Goal: Browse casually

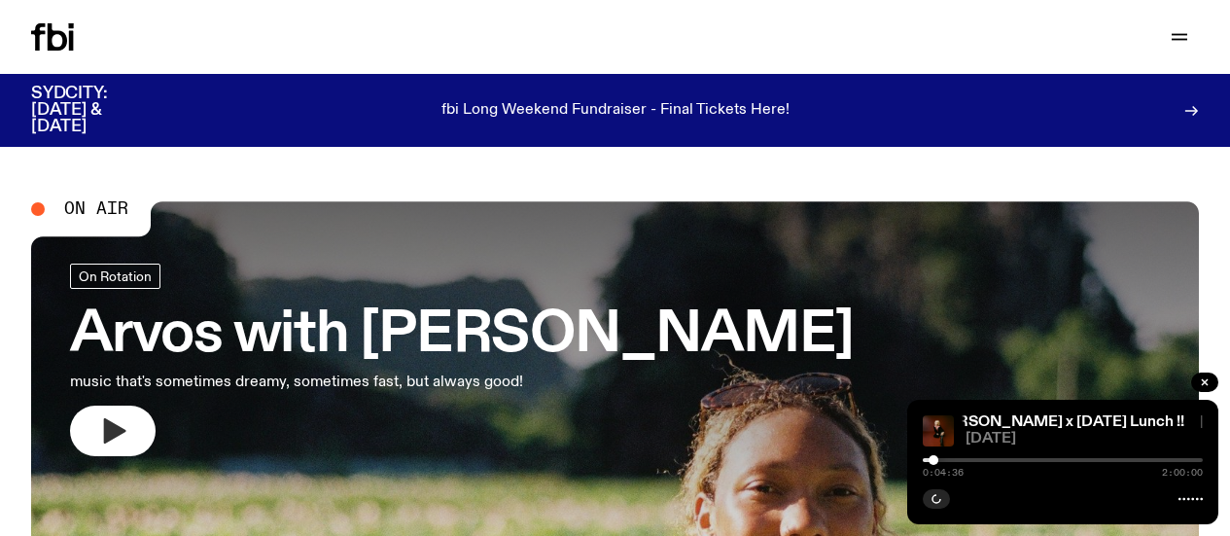
click at [128, 428] on button "button" at bounding box center [113, 430] width 86 height 51
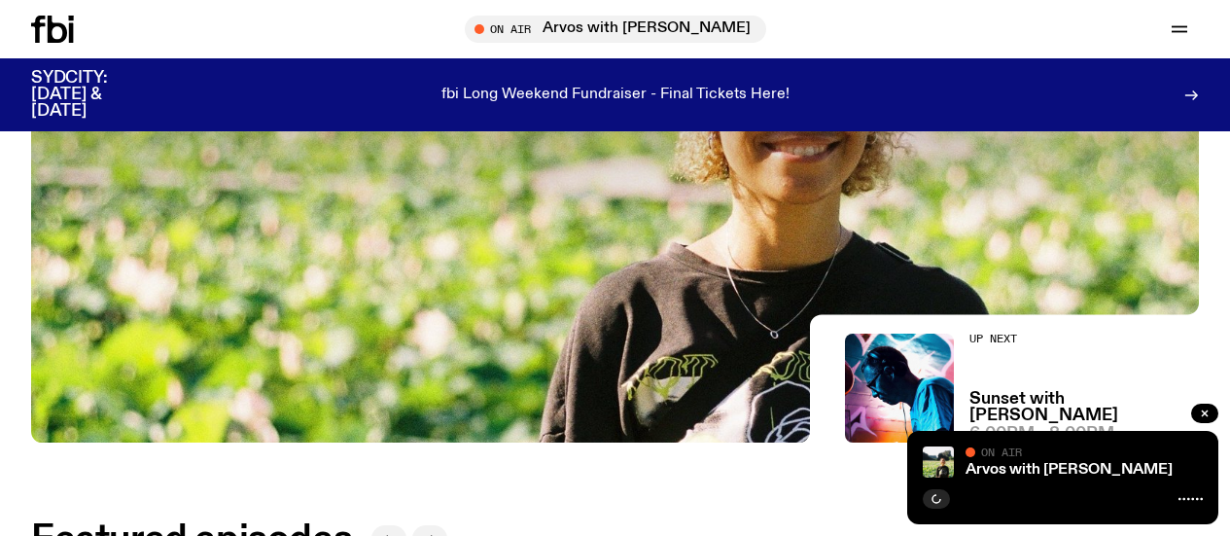
scroll to position [472, 0]
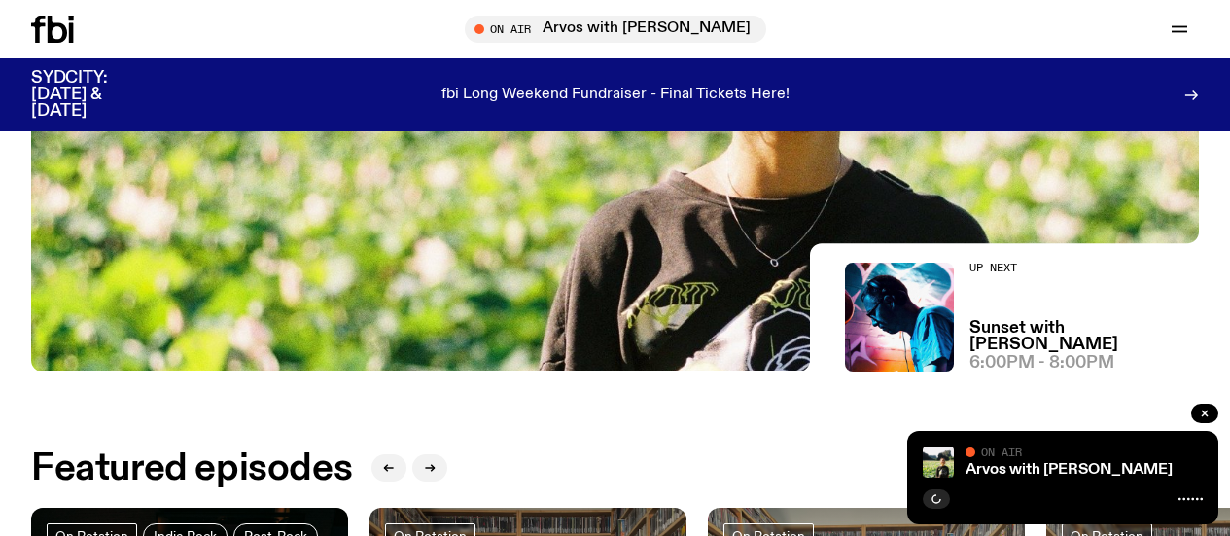
click at [1157, 474] on div "Arvos with [PERSON_NAME]" at bounding box center [1082, 470] width 241 height 15
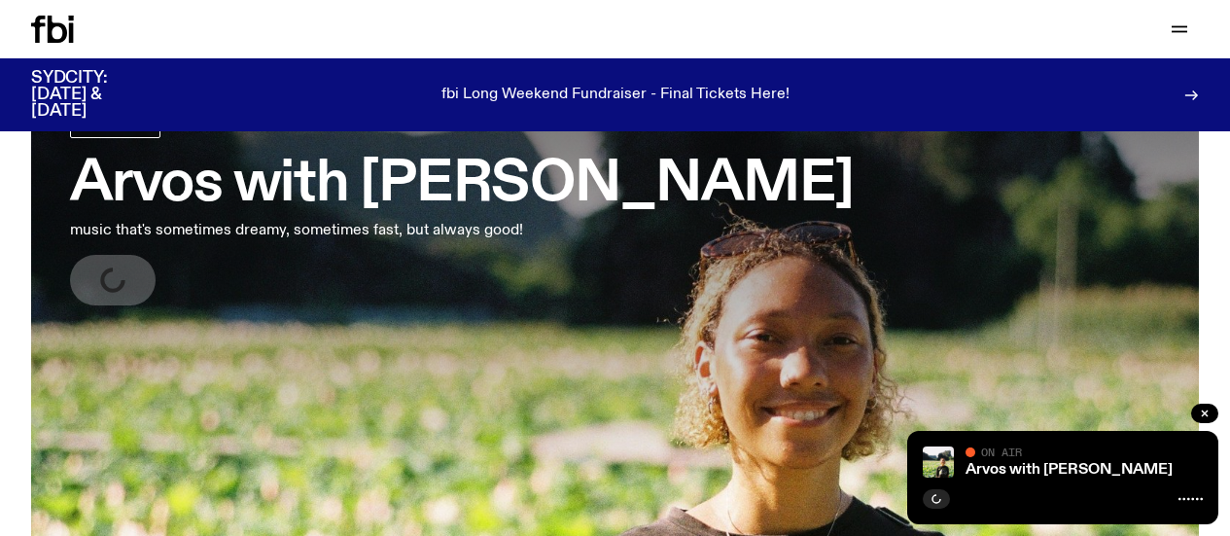
scroll to position [0, 0]
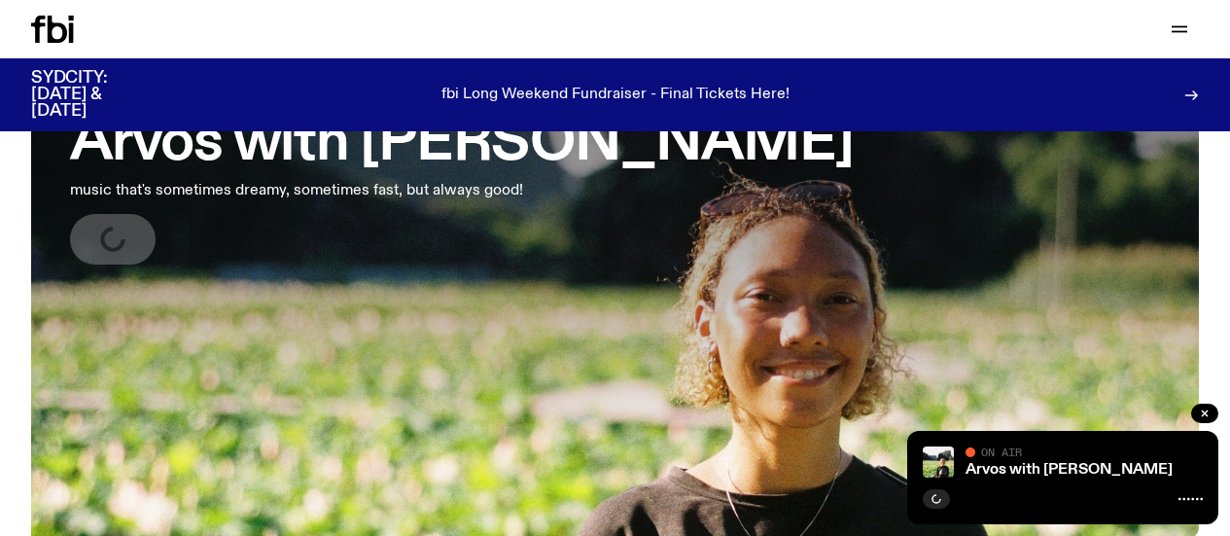
scroll to position [281, 0]
